Goal: Task Accomplishment & Management: Manage account settings

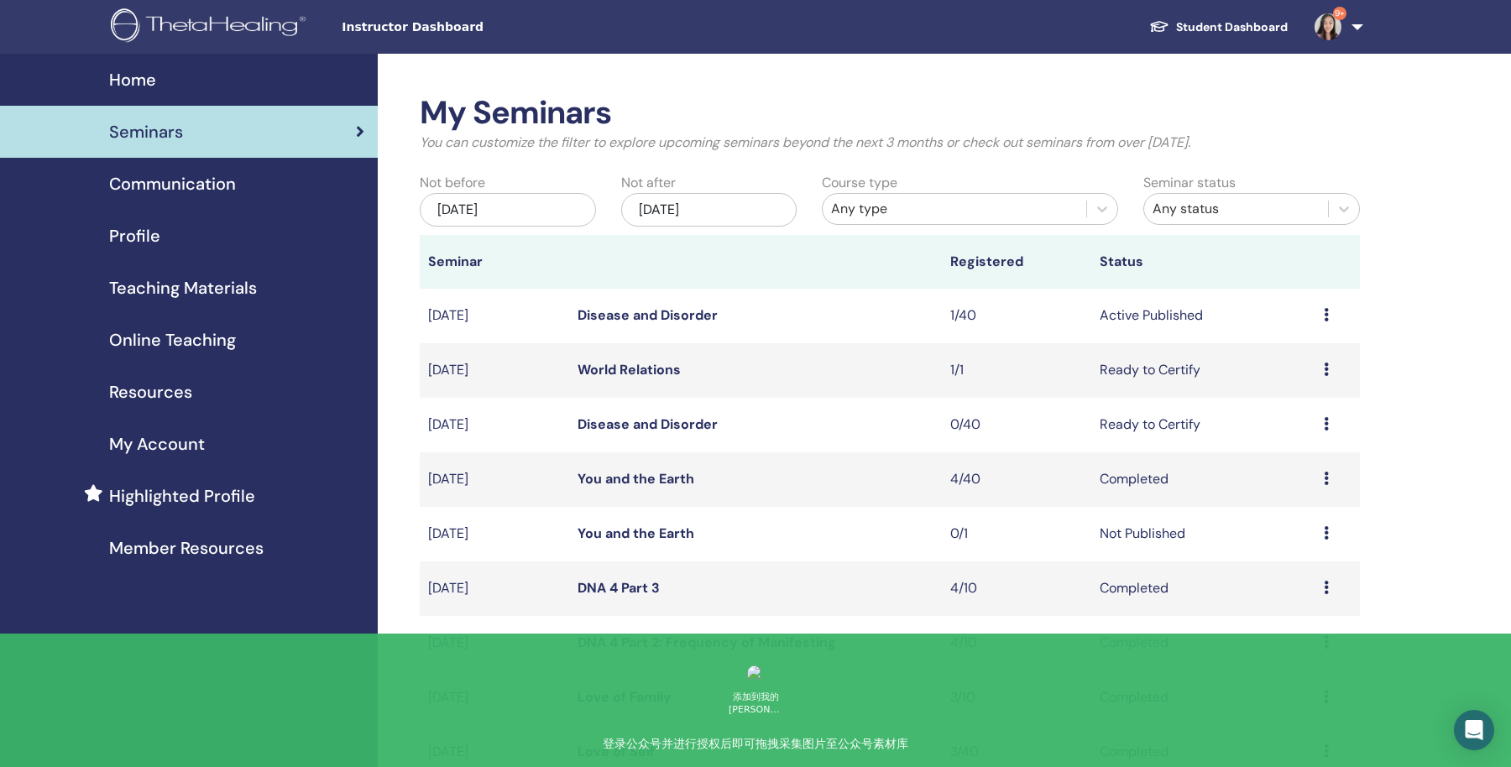
click at [1326, 318] on icon at bounding box center [1326, 314] width 5 height 13
click at [1284, 380] on link "Attendees" at bounding box center [1289, 383] width 64 height 18
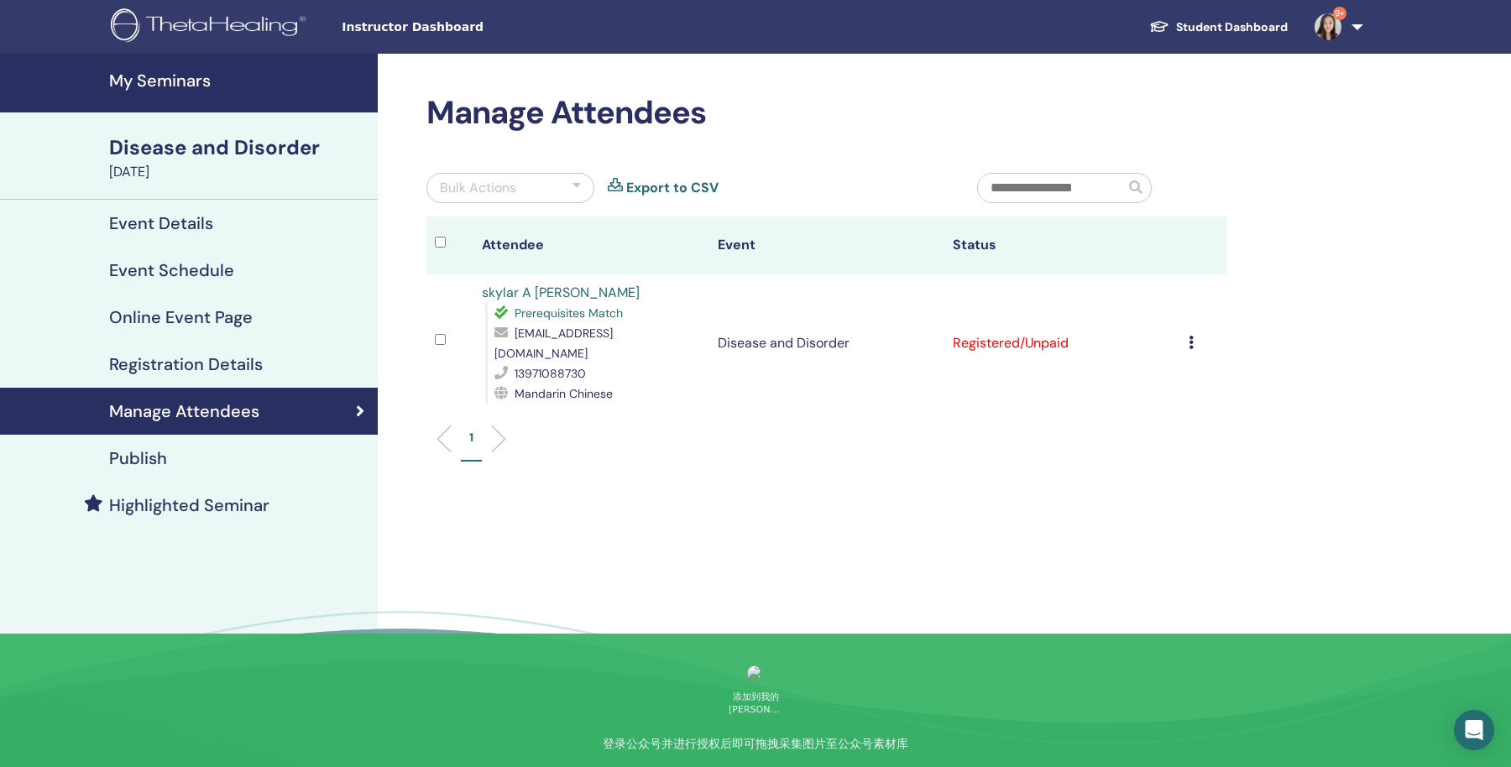
click at [1188, 319] on td "Cancel Registration Do not auto-certify Mark as Paid Mark as Unpaid Mark as Abs…" at bounding box center [1204, 344] width 47 height 138
click at [1187, 334] on td "Cancel Registration Do not auto-certify Mark as Paid Mark as Unpaid Mark as Abs…" at bounding box center [1204, 344] width 47 height 138
click at [1192, 336] on icon at bounding box center [1191, 342] width 5 height 13
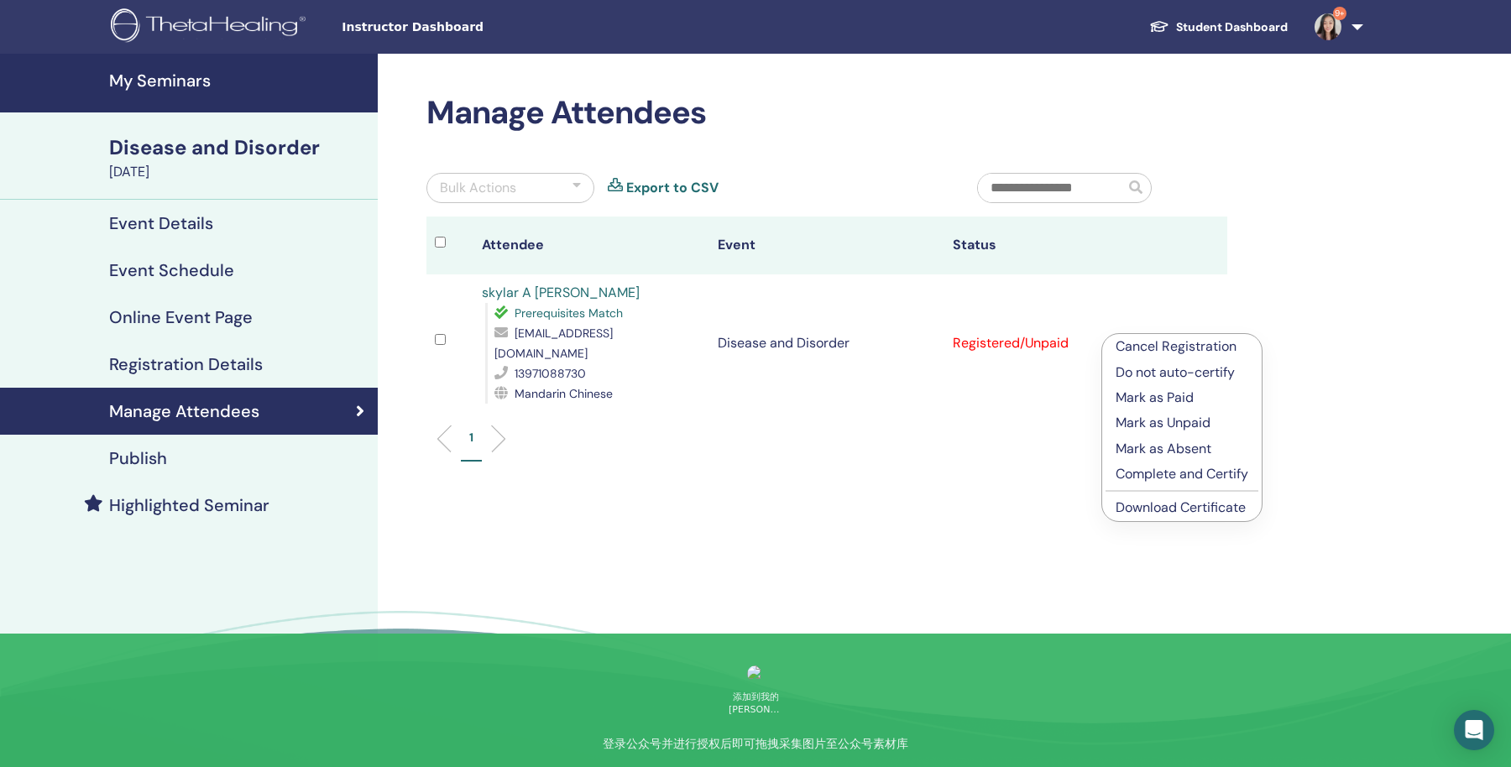
click at [1178, 474] on p "Complete and Certify" at bounding box center [1182, 474] width 133 height 20
